Goal: Transaction & Acquisition: Purchase product/service

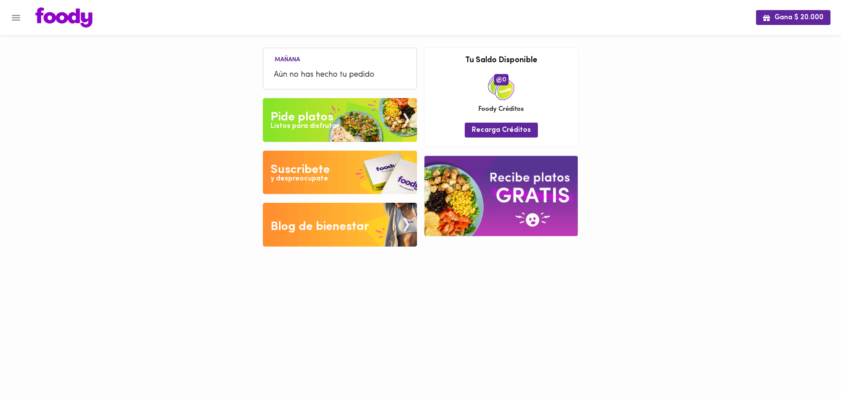
click at [355, 119] on img at bounding box center [340, 120] width 154 height 44
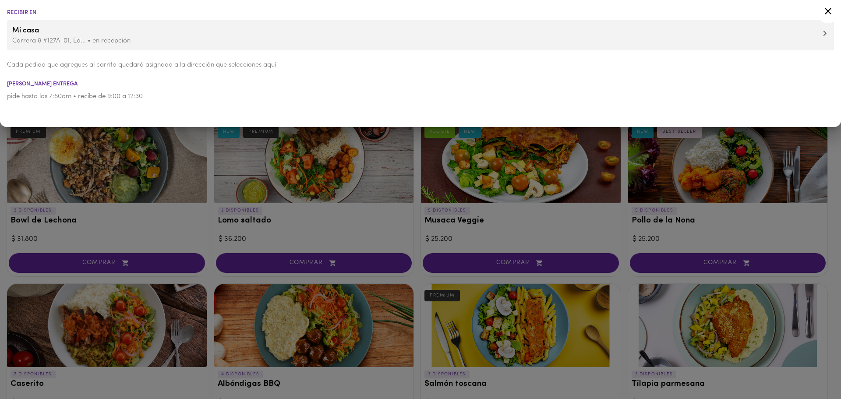
click at [210, 222] on div at bounding box center [420, 199] width 841 height 399
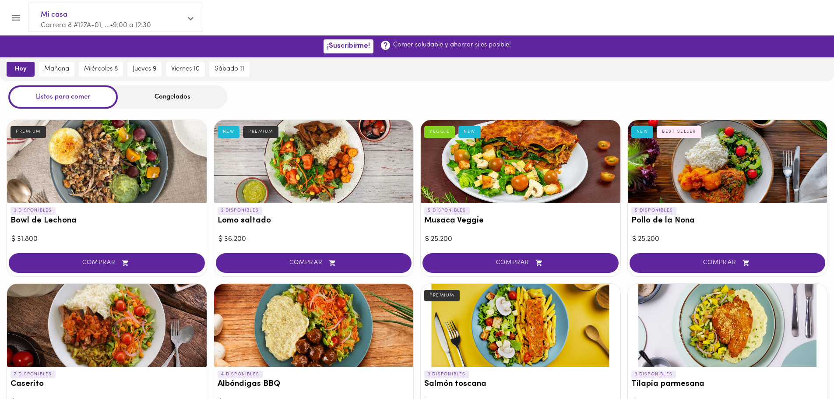
click at [162, 101] on div "Congelados" at bounding box center [172, 96] width 109 height 23
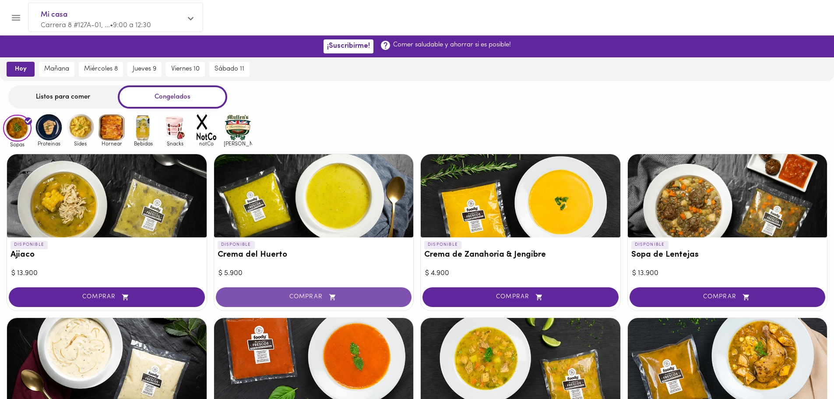
click at [378, 301] on button "COMPRAR" at bounding box center [314, 297] width 196 height 20
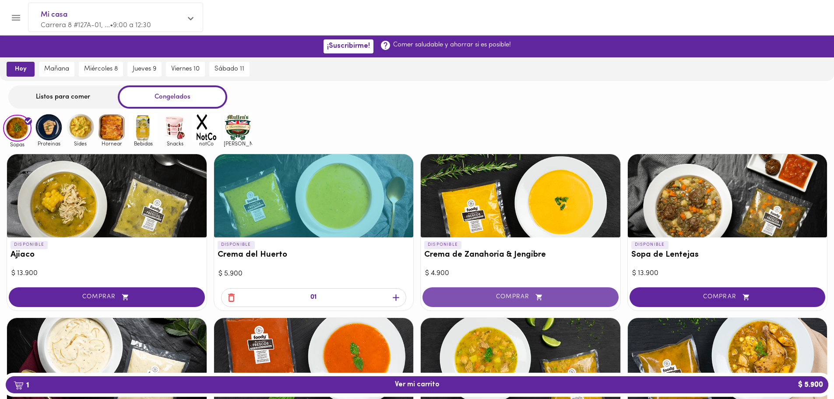
click at [553, 295] on span "COMPRAR" at bounding box center [521, 296] width 174 height 7
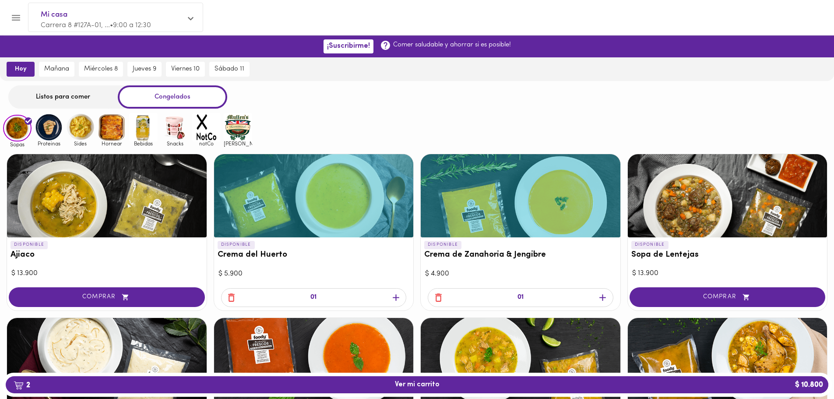
click at [602, 300] on icon "button" at bounding box center [602, 297] width 11 height 11
click at [398, 297] on icon "button" at bounding box center [396, 297] width 11 height 11
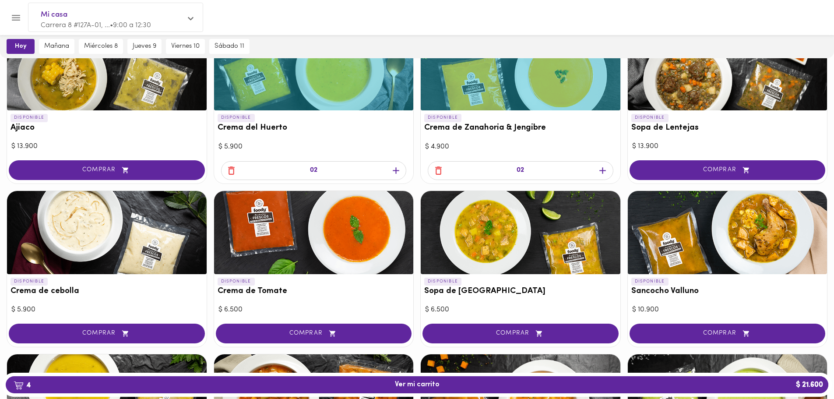
scroll to position [131, 0]
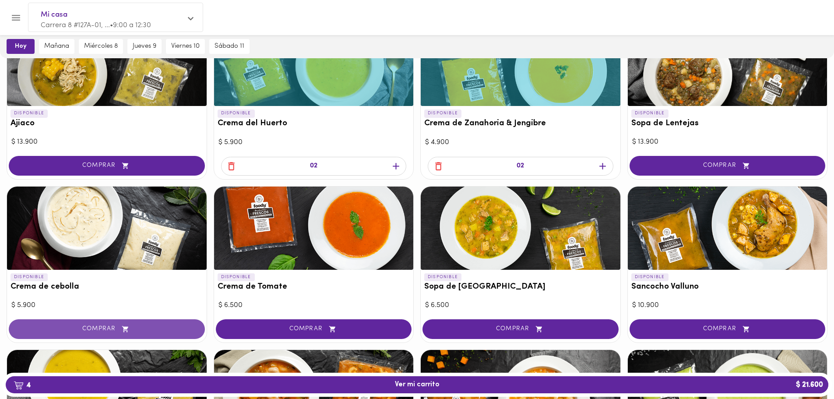
click at [192, 325] on span "COMPRAR" at bounding box center [107, 328] width 174 height 7
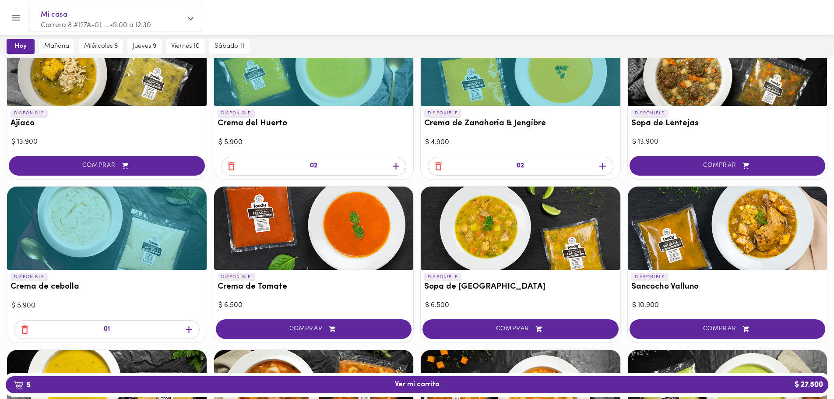
click at [192, 330] on icon "button" at bounding box center [189, 329] width 11 height 11
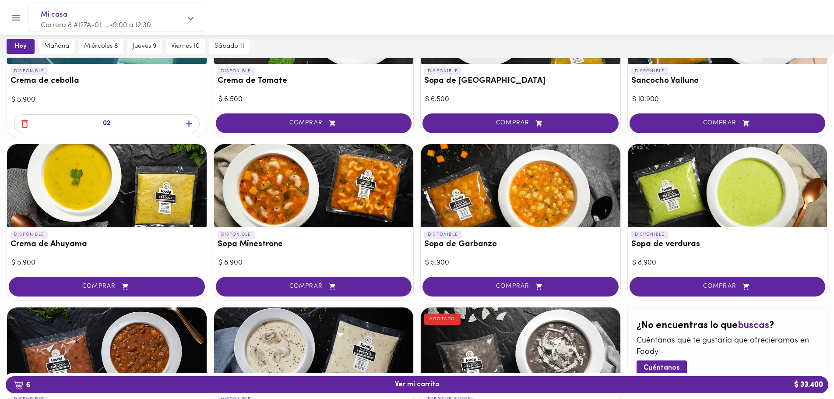
scroll to position [350, 0]
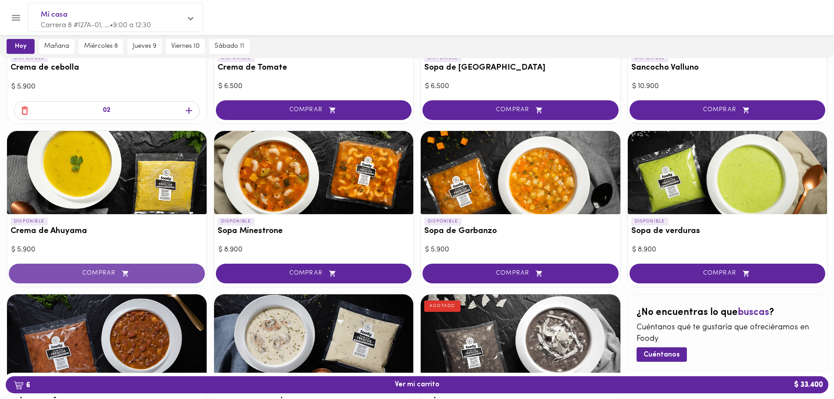
click at [181, 274] on span "COMPRAR" at bounding box center [107, 273] width 174 height 7
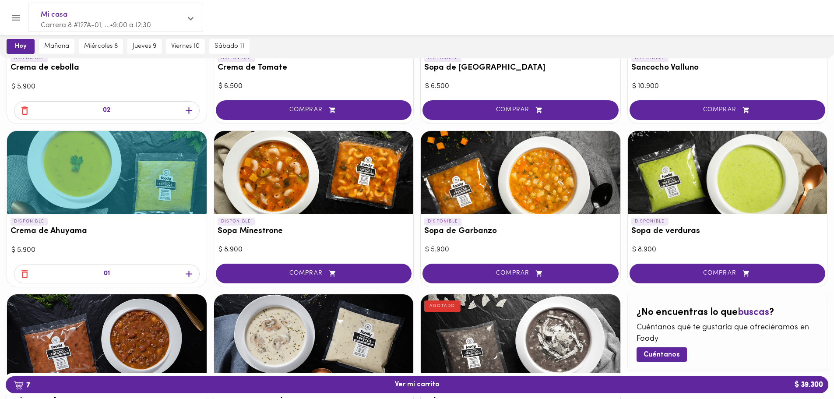
click at [187, 273] on icon "button" at bounding box center [189, 273] width 11 height 11
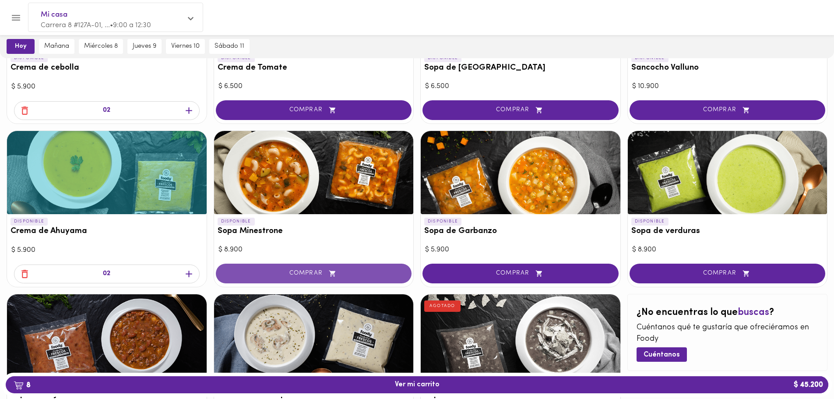
click at [383, 271] on span "COMPRAR" at bounding box center [314, 273] width 174 height 7
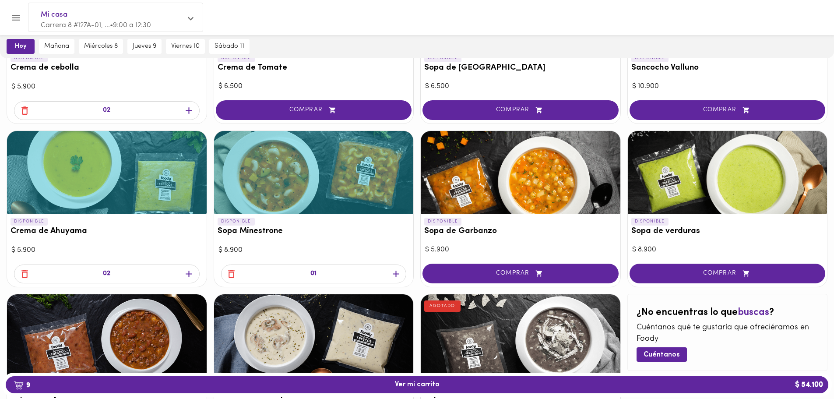
click at [794, 272] on span "COMPRAR" at bounding box center [728, 273] width 174 height 7
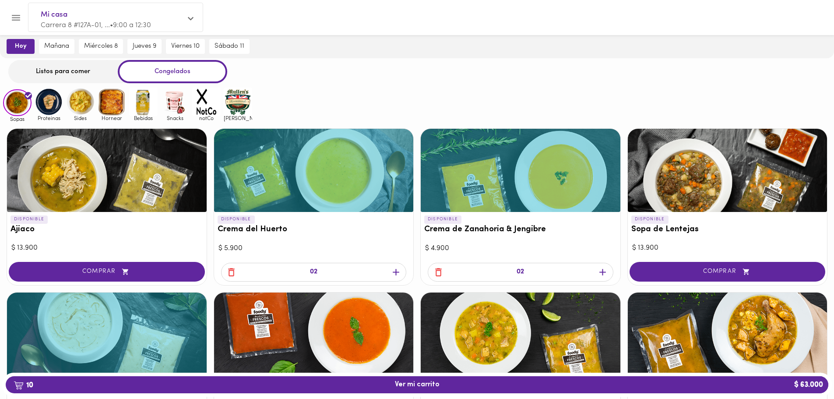
scroll to position [0, 0]
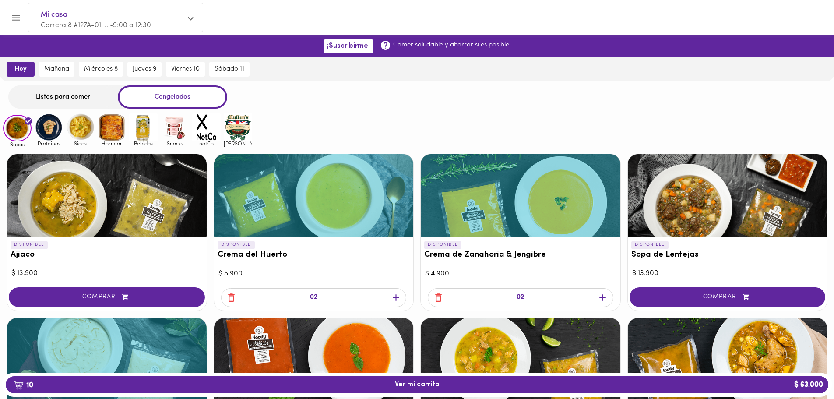
click at [57, 97] on div "Listos para comer" at bounding box center [62, 96] width 109 height 23
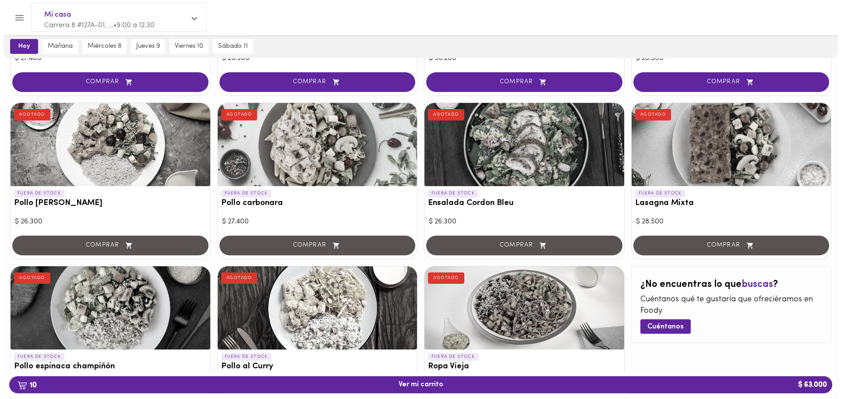
scroll to position [418, 0]
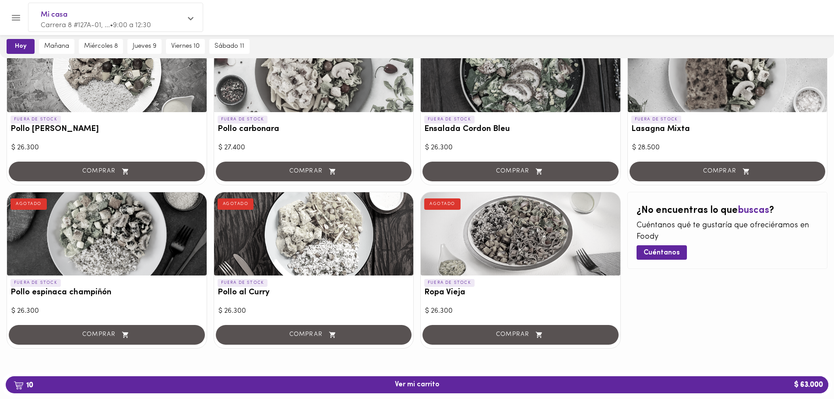
click at [576, 383] on span "10 Ver mi carrito $ 63.000" at bounding box center [417, 385] width 809 height 8
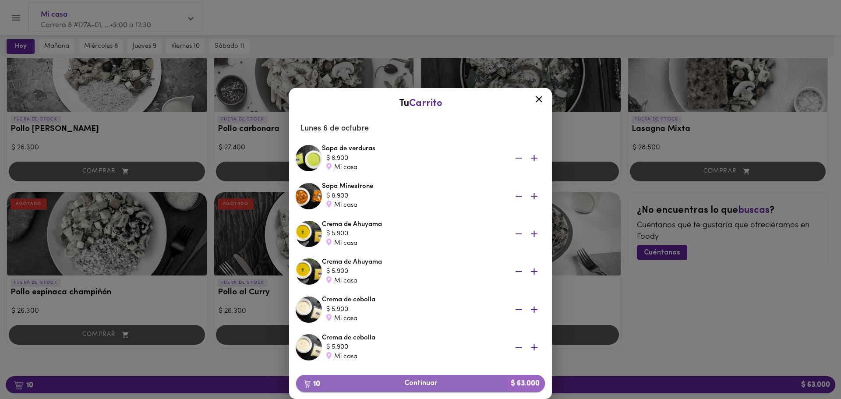
click at [485, 381] on span "10 Continuar $ 63.000" at bounding box center [420, 383] width 235 height 8
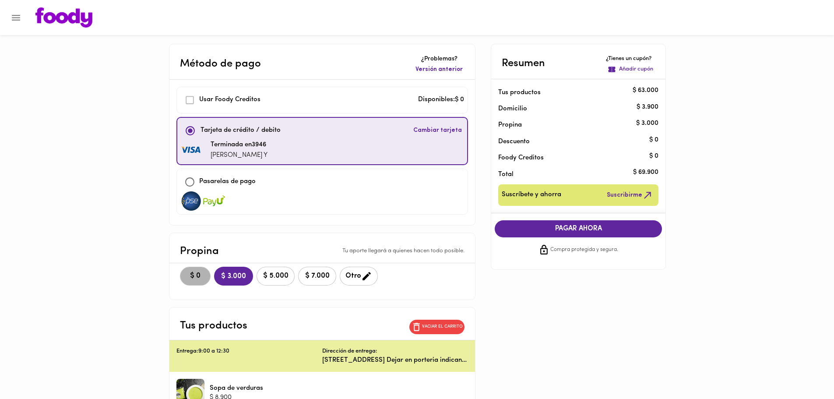
click at [203, 278] on span "$ 0" at bounding box center [195, 276] width 19 height 8
click at [564, 228] on span "PAGAR AHORA" at bounding box center [579, 229] width 150 height 8
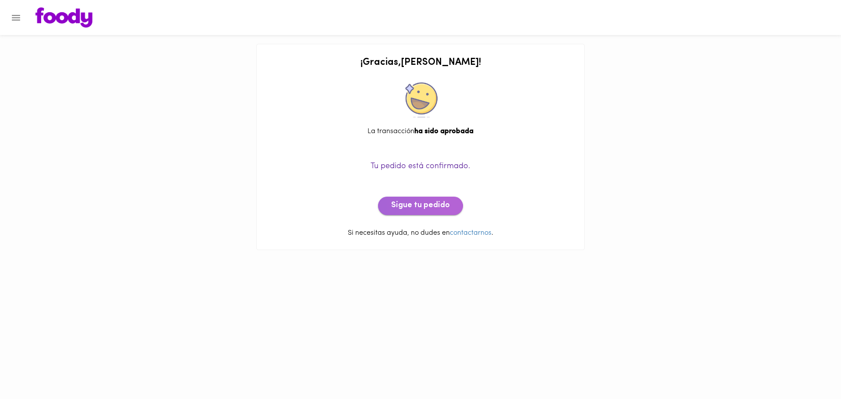
click at [420, 209] on span "Sigue tu pedido" at bounding box center [420, 206] width 59 height 10
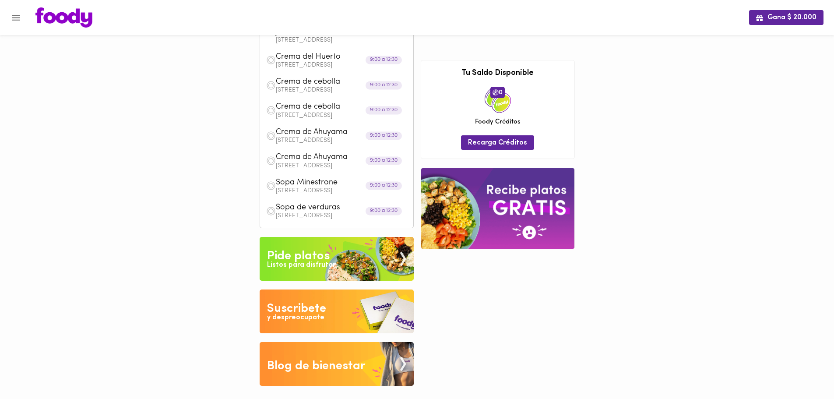
scroll to position [175, 0]
